Goal: Transaction & Acquisition: Purchase product/service

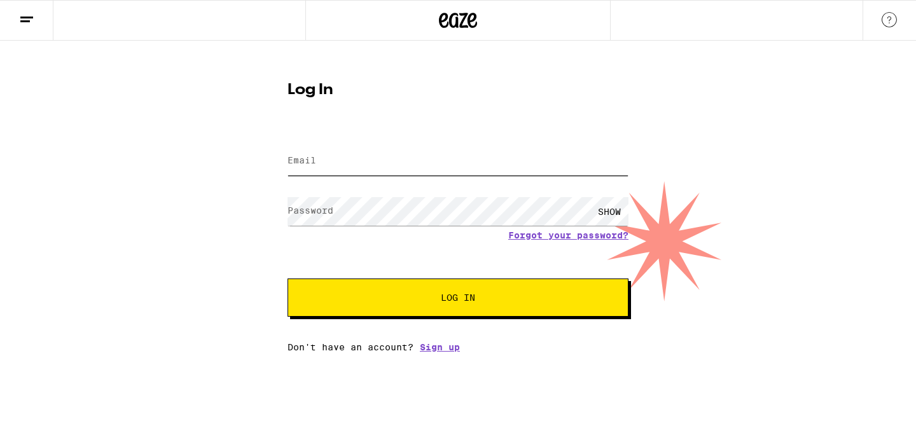
type input "[EMAIL_ADDRESS][DOMAIN_NAME]"
click at [445, 307] on button "Log In" at bounding box center [457, 298] width 341 height 38
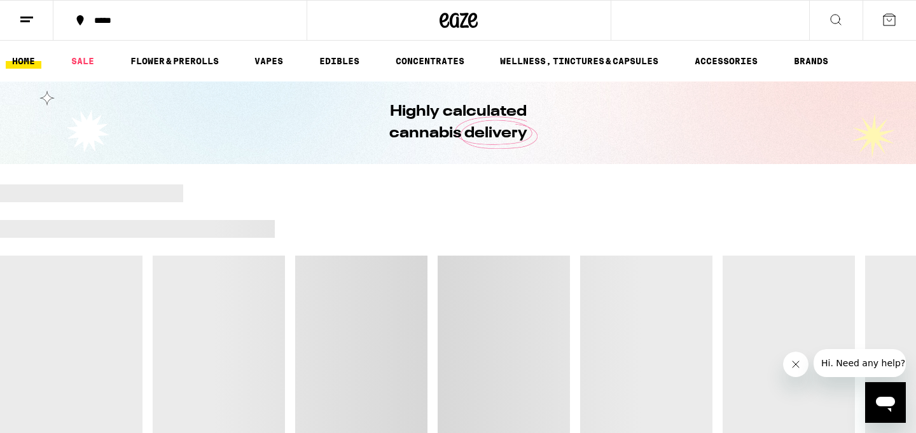
click at [792, 365] on icon "Close message from company" at bounding box center [796, 364] width 10 height 10
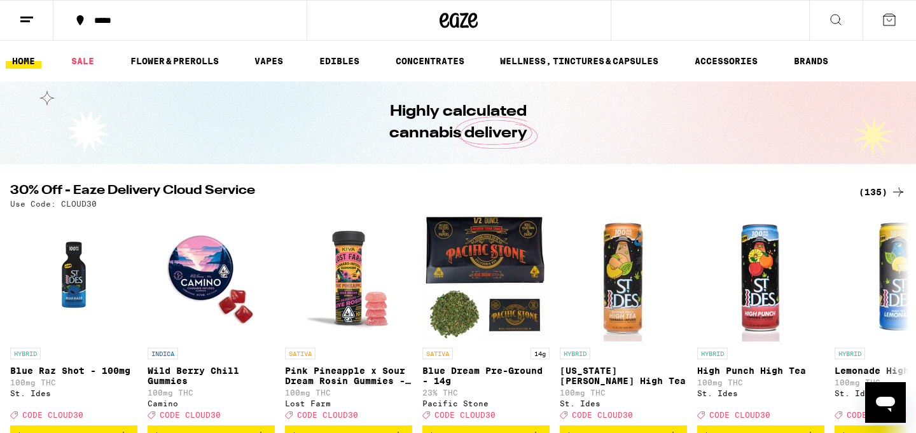
click at [838, 19] on icon at bounding box center [835, 19] width 15 height 15
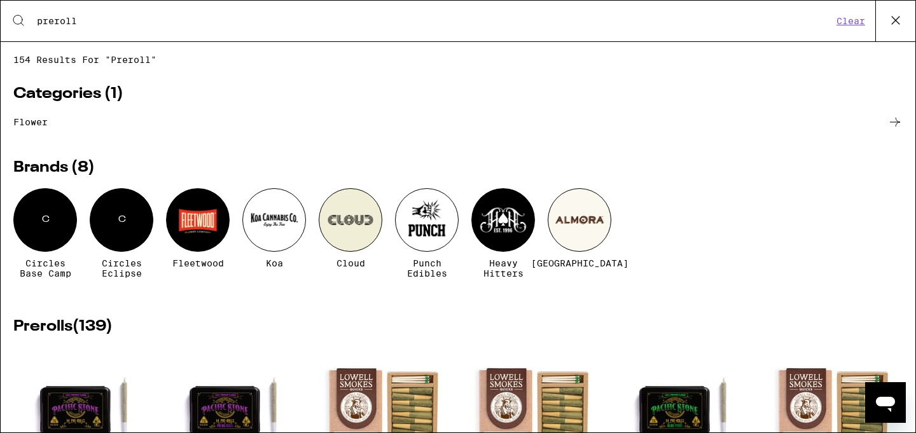
type input "preroll"
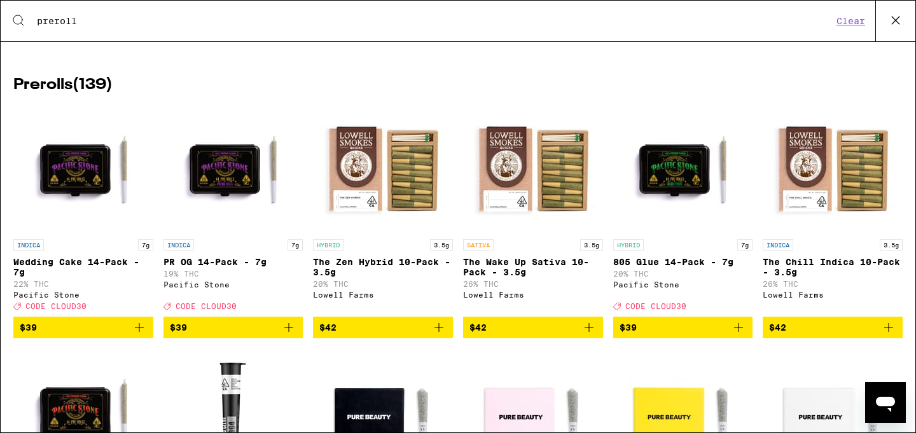
scroll to position [242, 0]
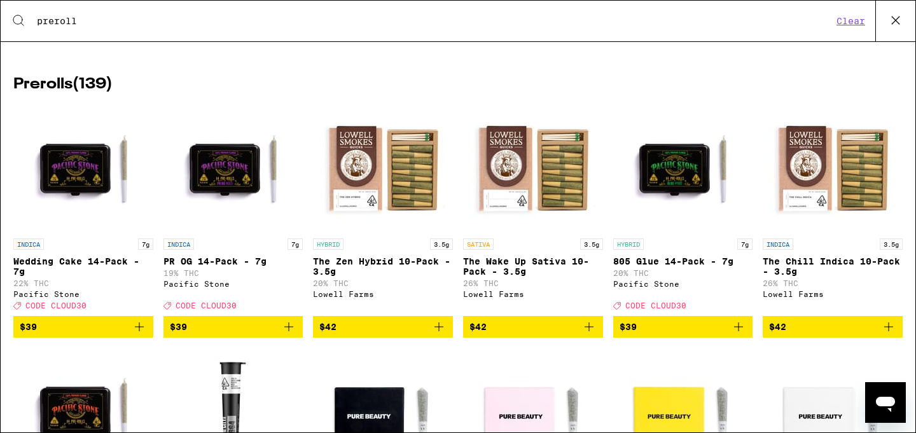
click at [439, 331] on icon "Add to bag" at bounding box center [438, 326] width 9 height 9
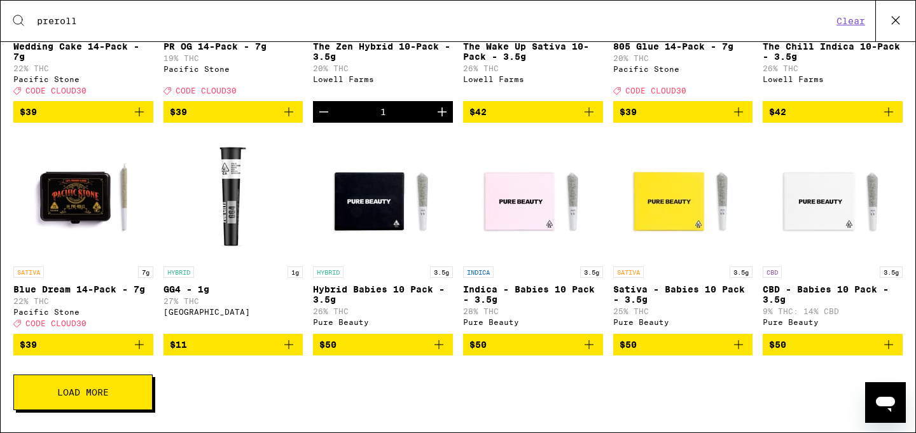
scroll to position [462, 0]
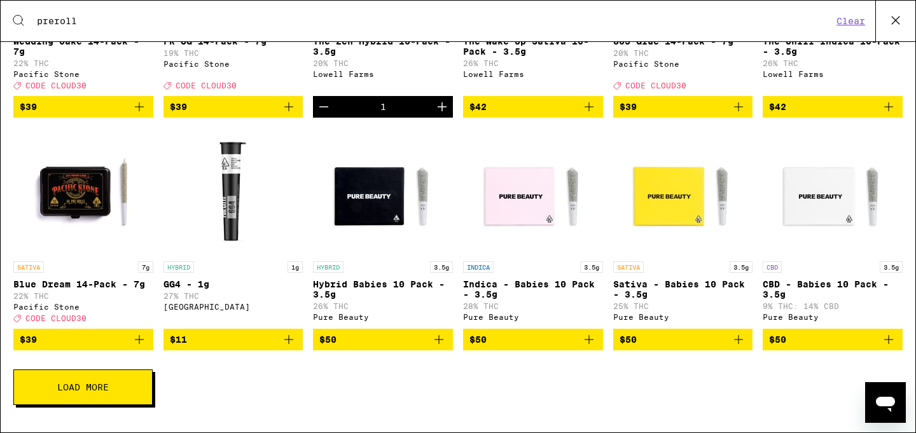
click at [135, 347] on icon "Add to bag" at bounding box center [139, 339] width 15 height 15
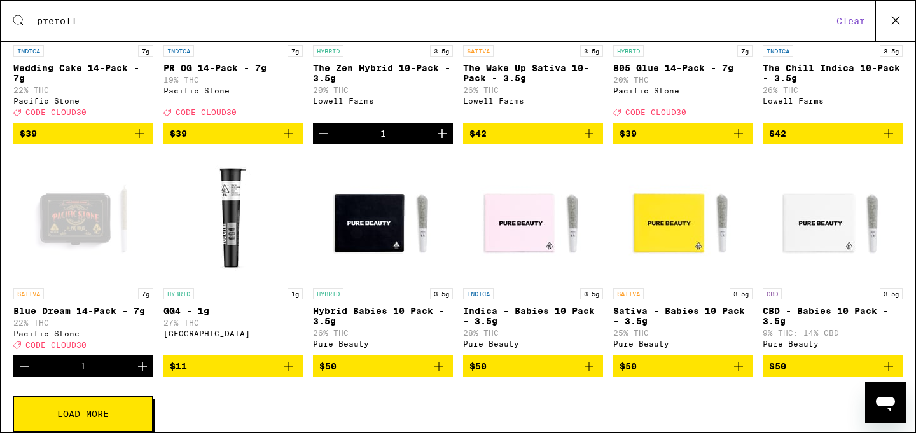
scroll to position [436, 0]
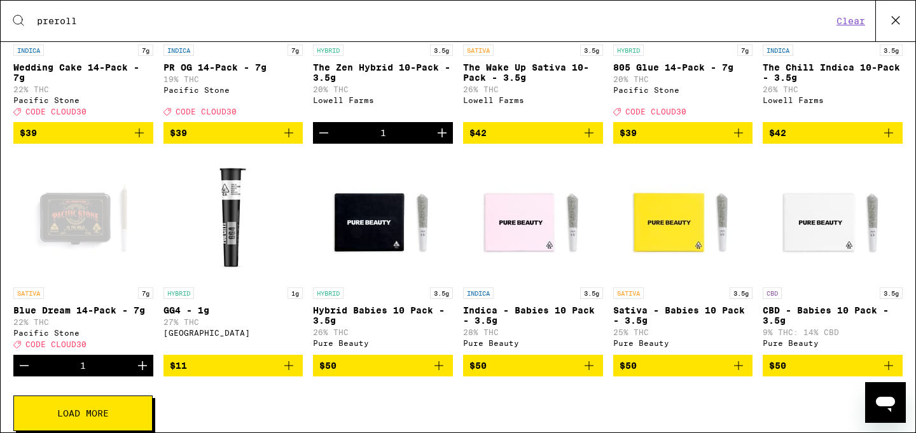
click at [144, 373] on icon "Increment" at bounding box center [142, 365] width 15 height 15
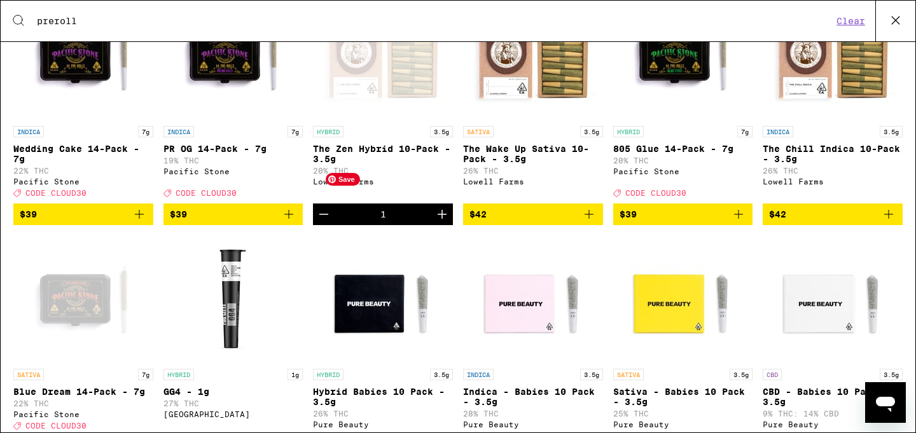
scroll to position [0, 0]
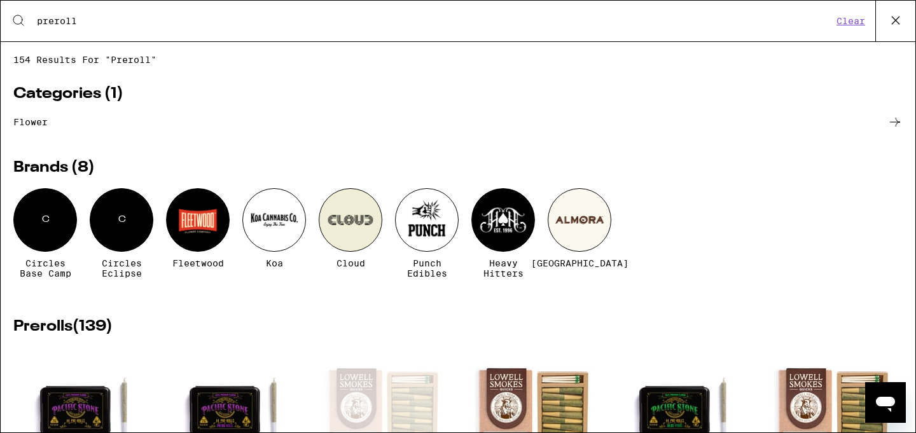
click at [894, 17] on icon at bounding box center [895, 20] width 19 height 19
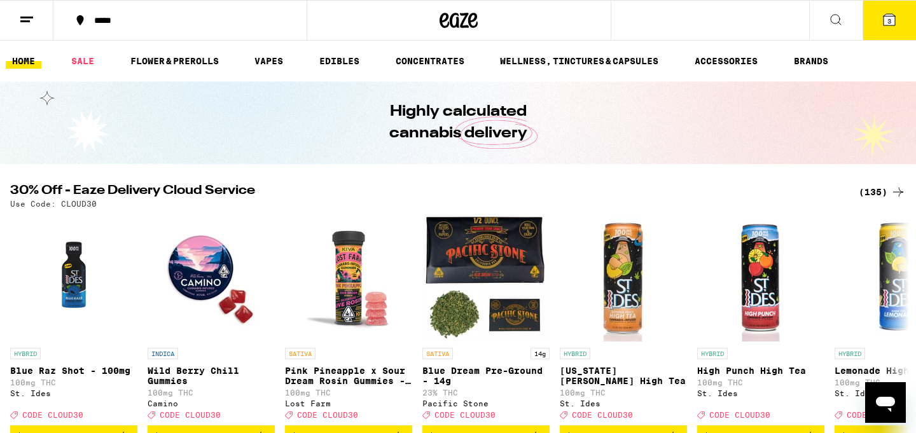
click at [893, 15] on icon at bounding box center [888, 19] width 11 height 11
